Goal: Task Accomplishment & Management: Use online tool/utility

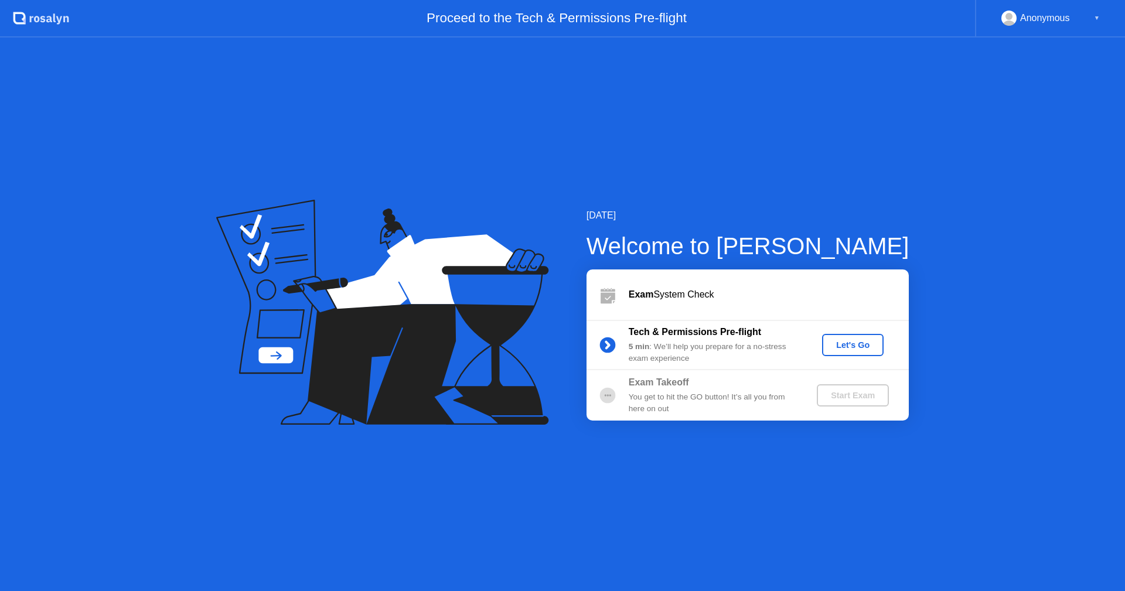
click at [860, 343] on div "Let's Go" at bounding box center [853, 345] width 52 height 9
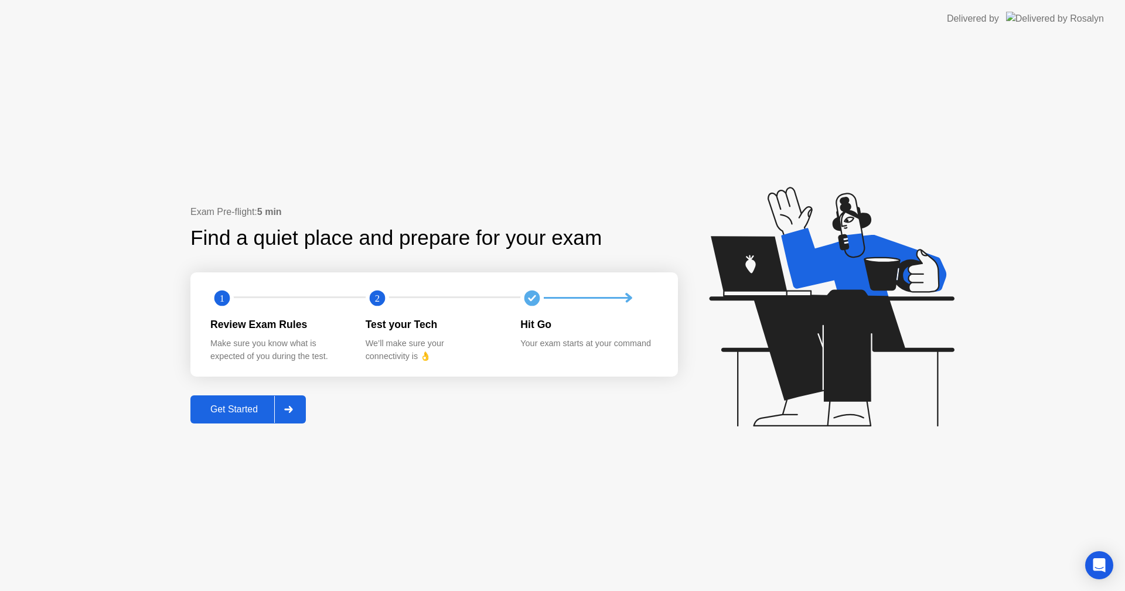
click at [209, 404] on div "Get Started" at bounding box center [234, 409] width 80 height 11
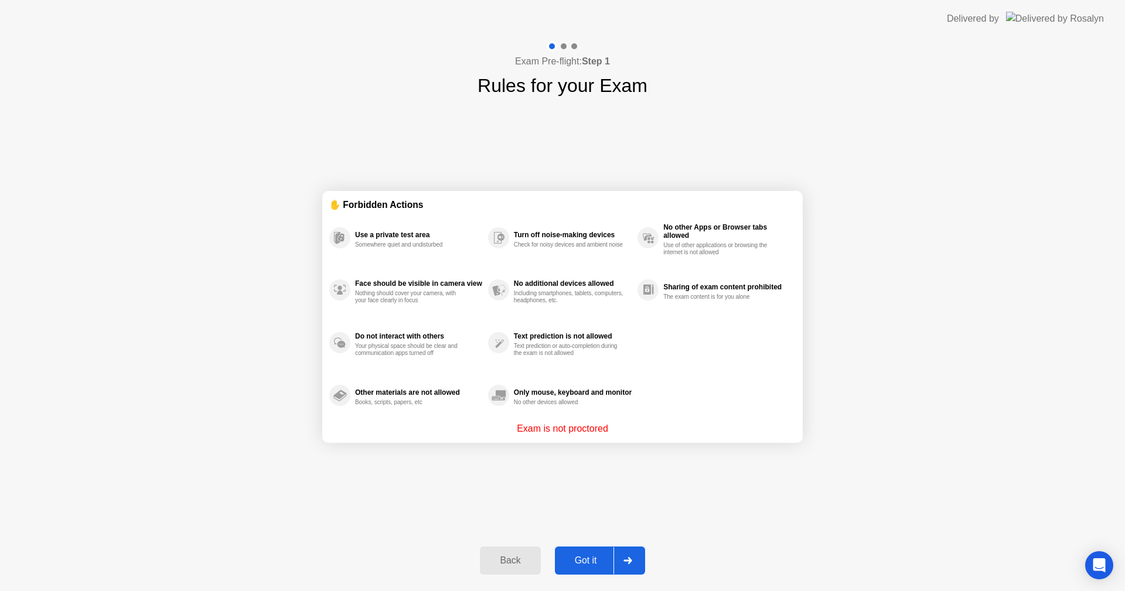
click at [618, 485] on div "✋ Forbidden Actions Use a private test area Somewhere quiet and undisturbed Fac…" at bounding box center [562, 317] width 481 height 434
click at [596, 548] on button "Got it" at bounding box center [600, 561] width 90 height 28
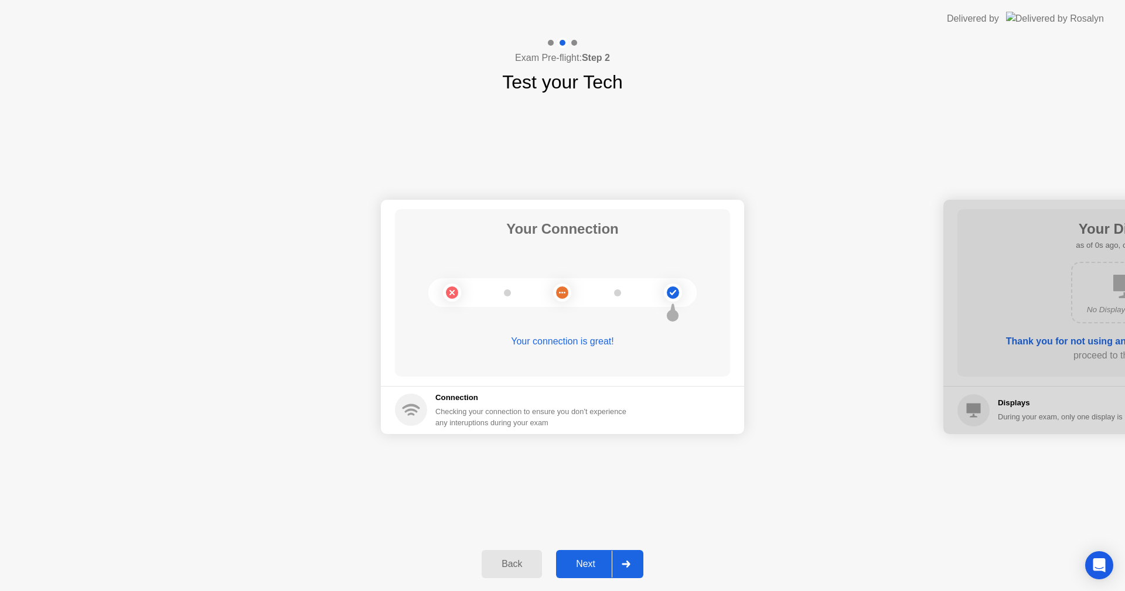
click at [593, 559] on div "Next" at bounding box center [586, 564] width 52 height 11
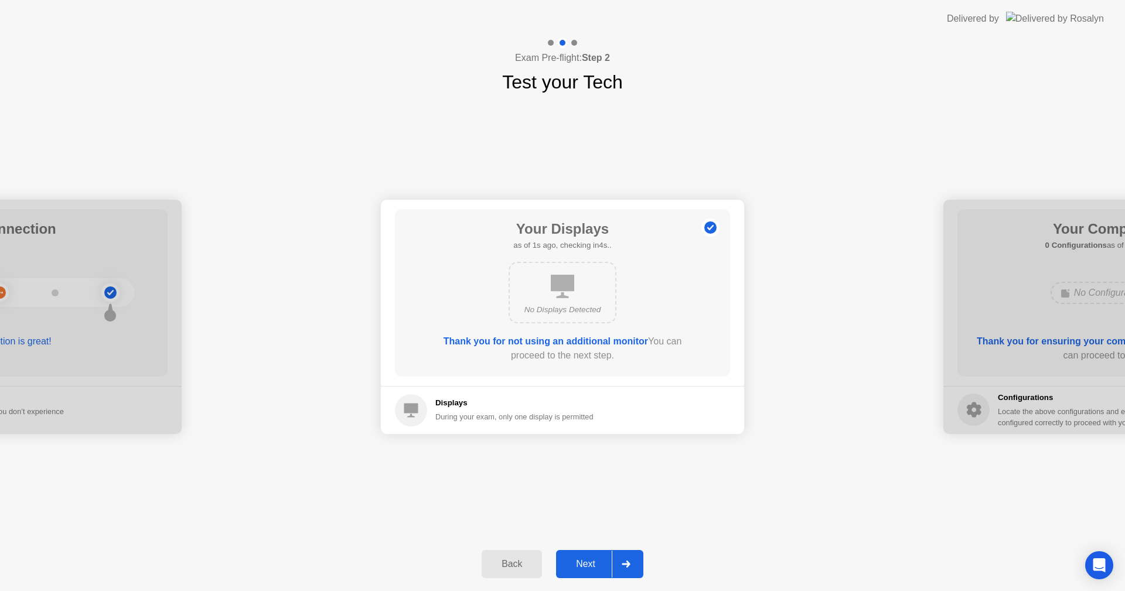
click at [593, 559] on div "Next" at bounding box center [586, 564] width 52 height 11
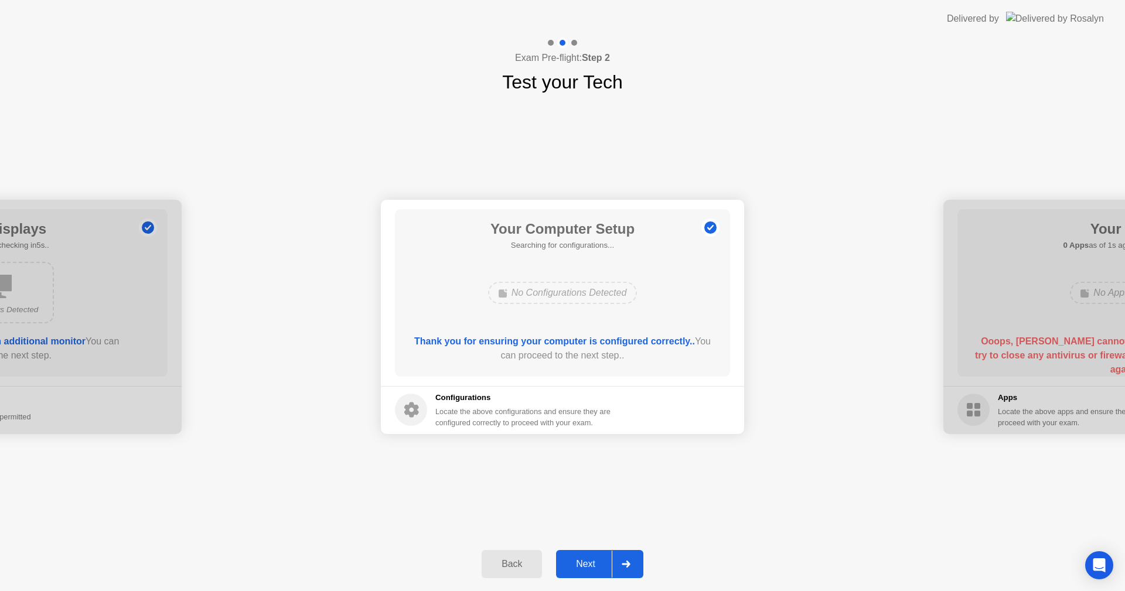
click at [593, 559] on div "Next" at bounding box center [586, 564] width 52 height 11
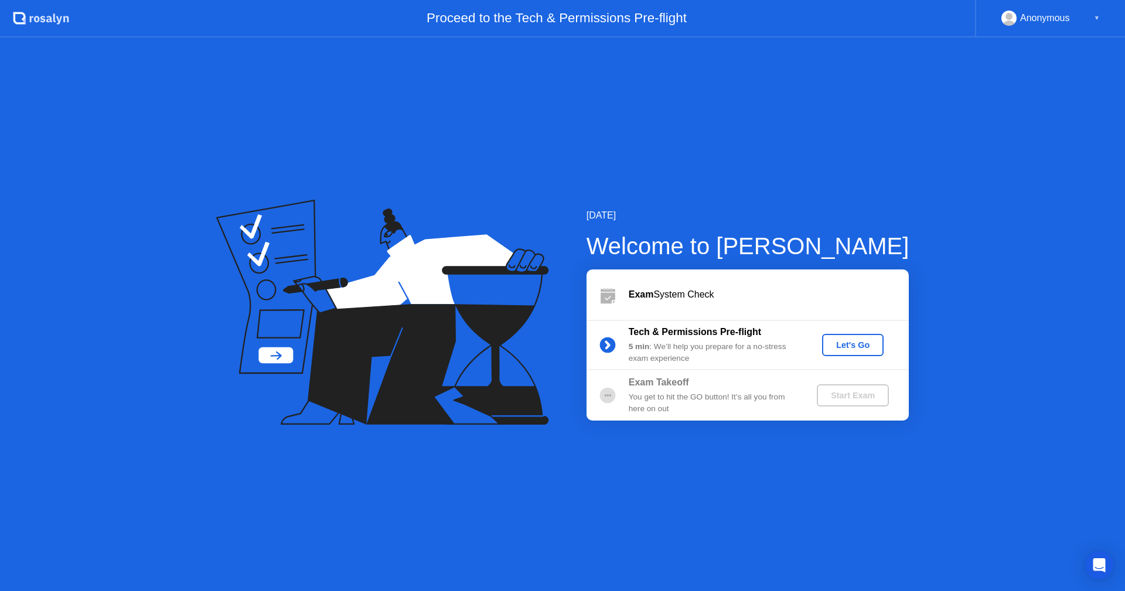
click at [848, 343] on div "Let's Go" at bounding box center [853, 345] width 52 height 9
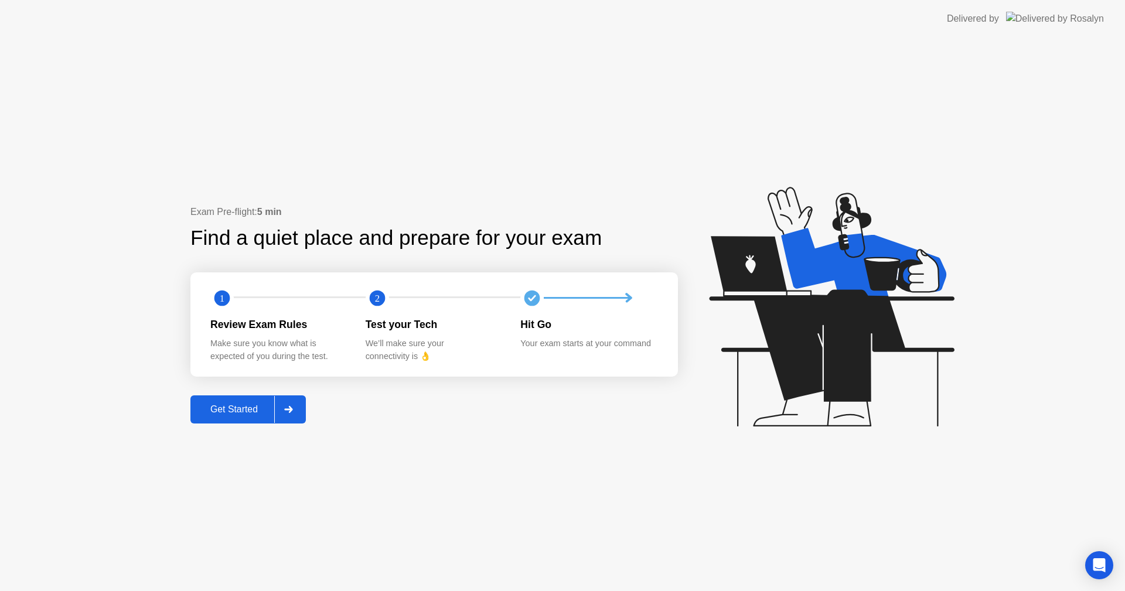
click at [198, 400] on button "Get Started" at bounding box center [247, 410] width 115 height 28
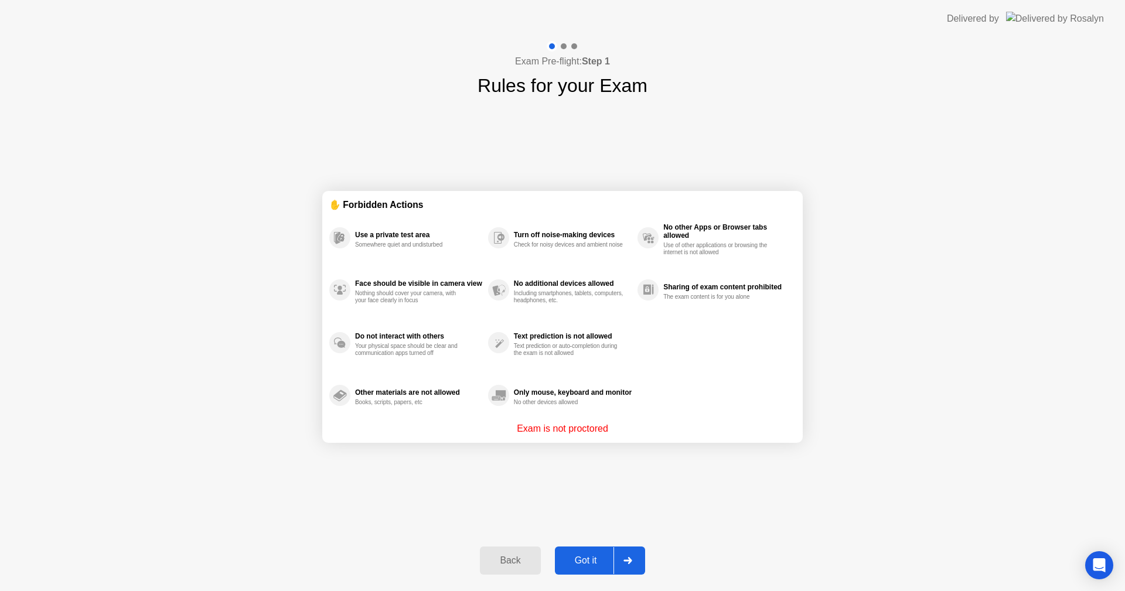
click at [580, 559] on div "Got it" at bounding box center [586, 561] width 55 height 11
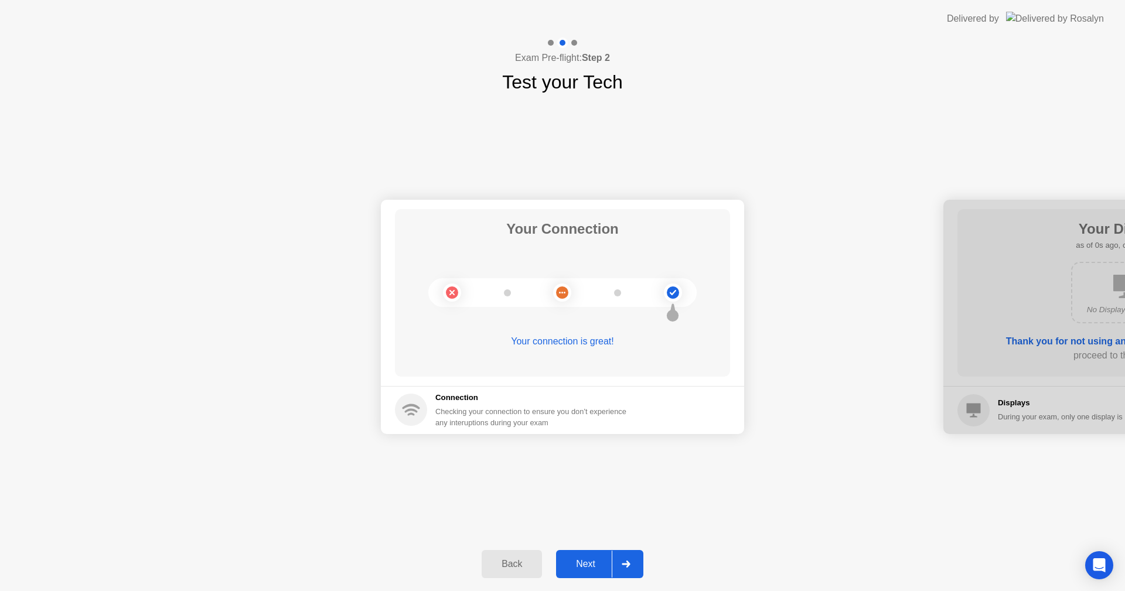
click at [580, 559] on div "Next" at bounding box center [586, 564] width 52 height 11
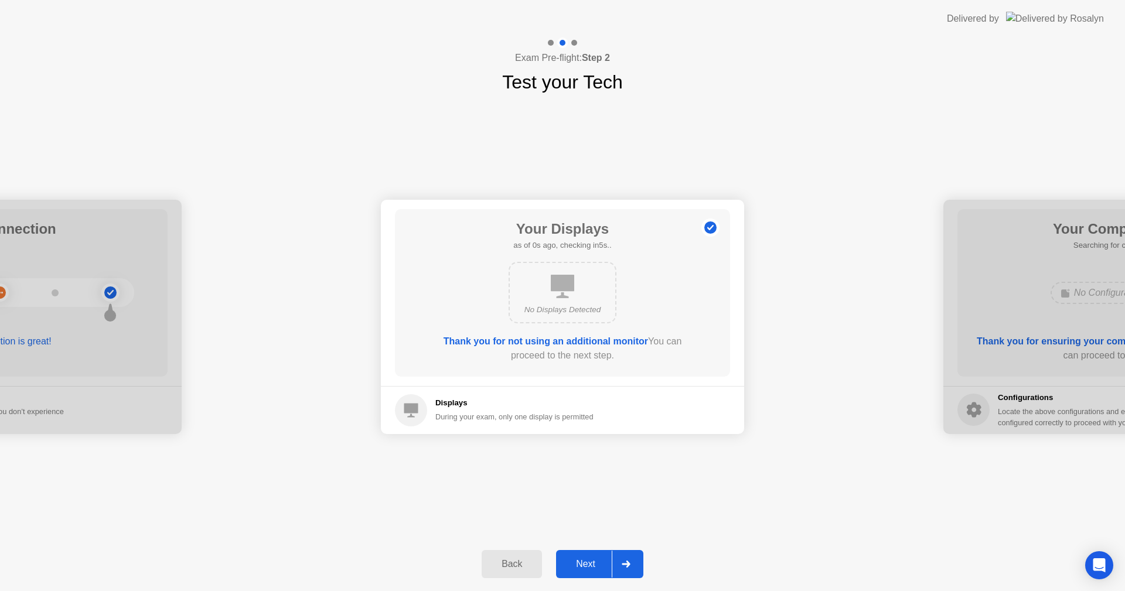
click at [580, 559] on div "Next" at bounding box center [586, 564] width 52 height 11
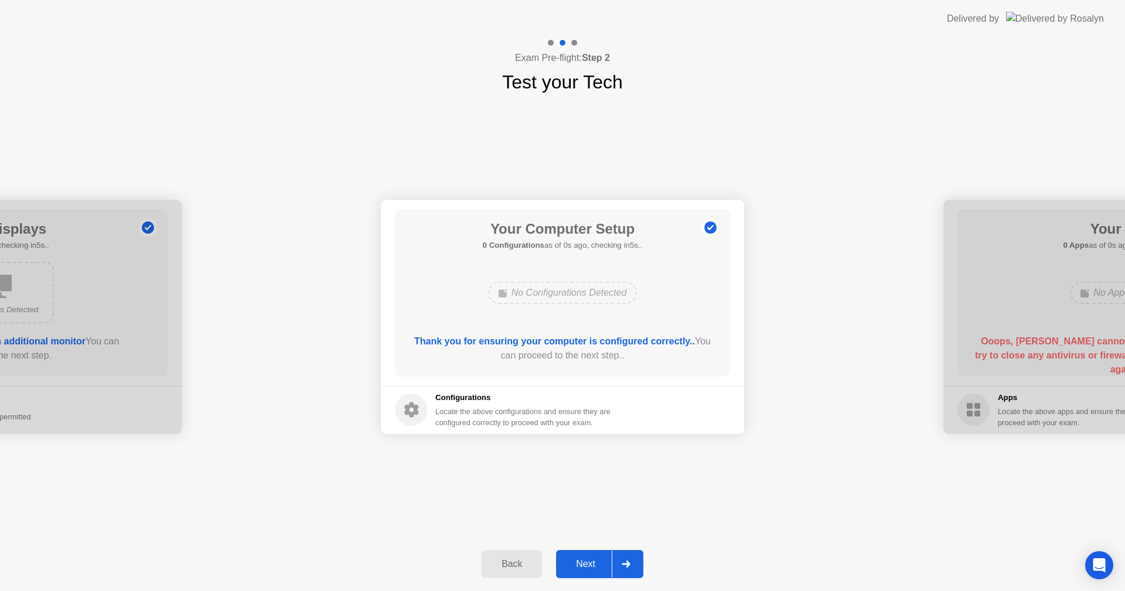
click at [580, 559] on div "Next" at bounding box center [586, 564] width 52 height 11
